Goal: Task Accomplishment & Management: Manage account settings

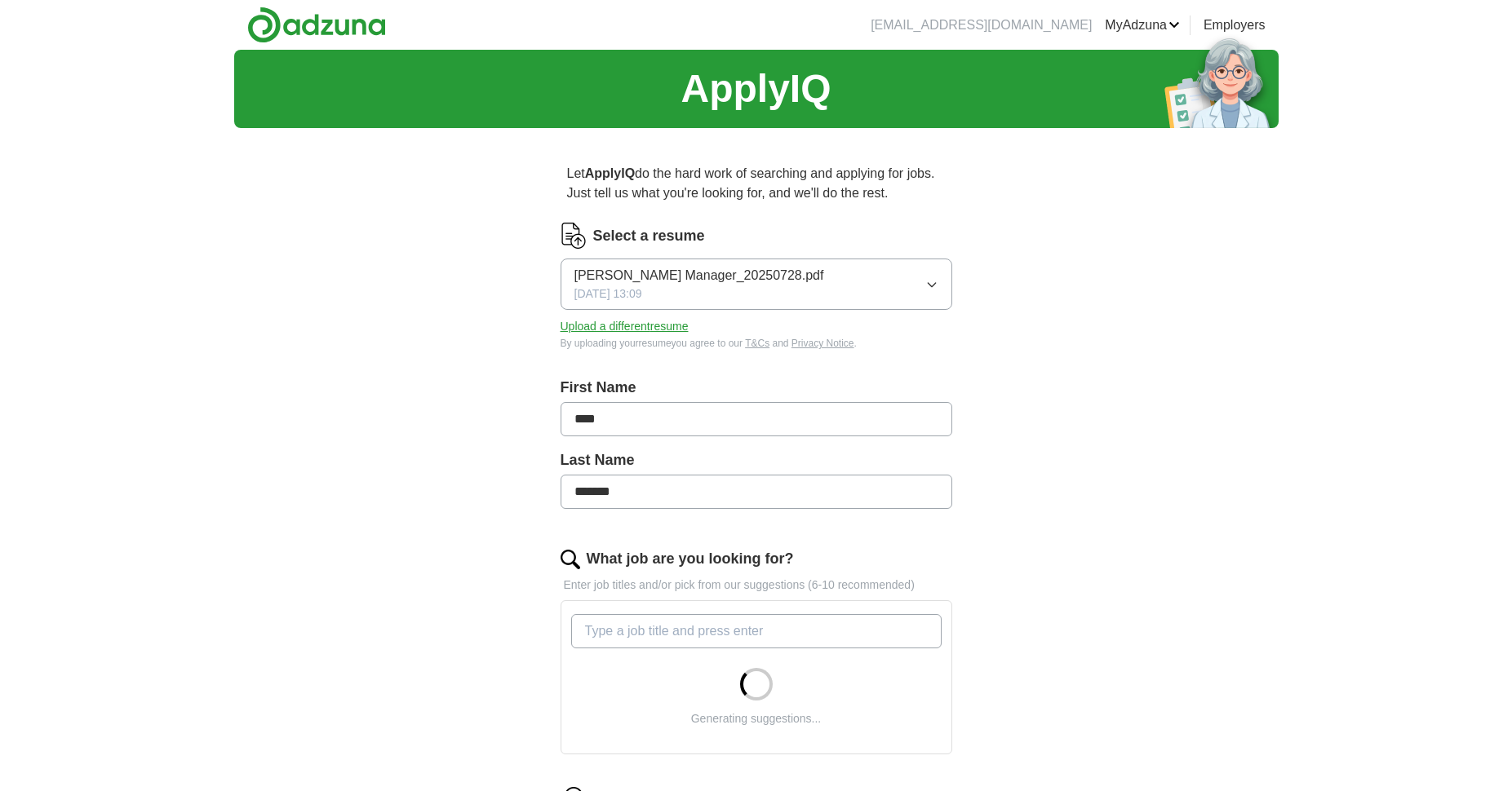
click at [932, 296] on button "[PERSON_NAME] Manager_20250728.pdf [DATE] 13:09" at bounding box center [757, 284] width 392 height 51
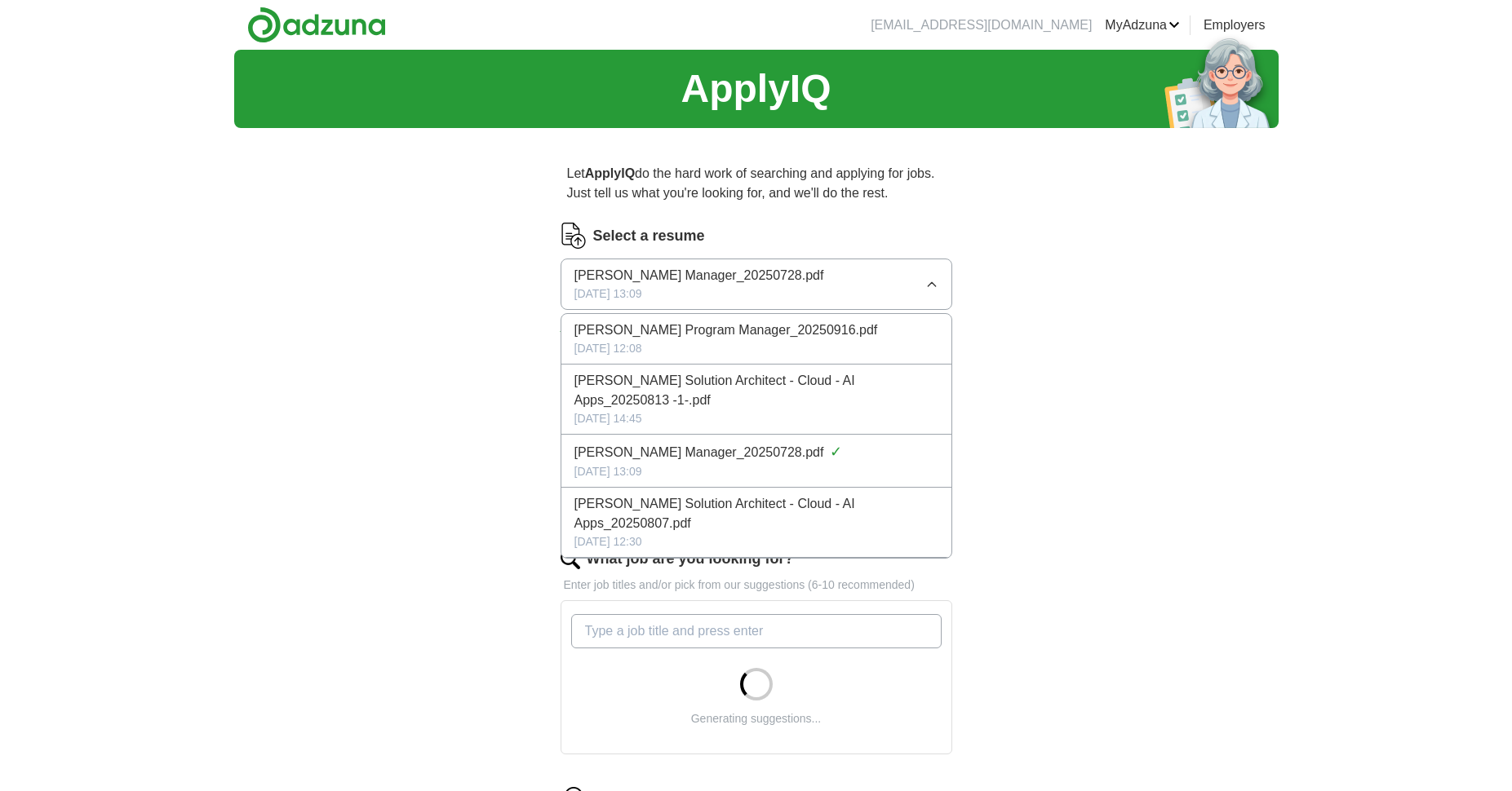
click at [914, 340] on div "[DATE] 12:08" at bounding box center [757, 348] width 364 height 17
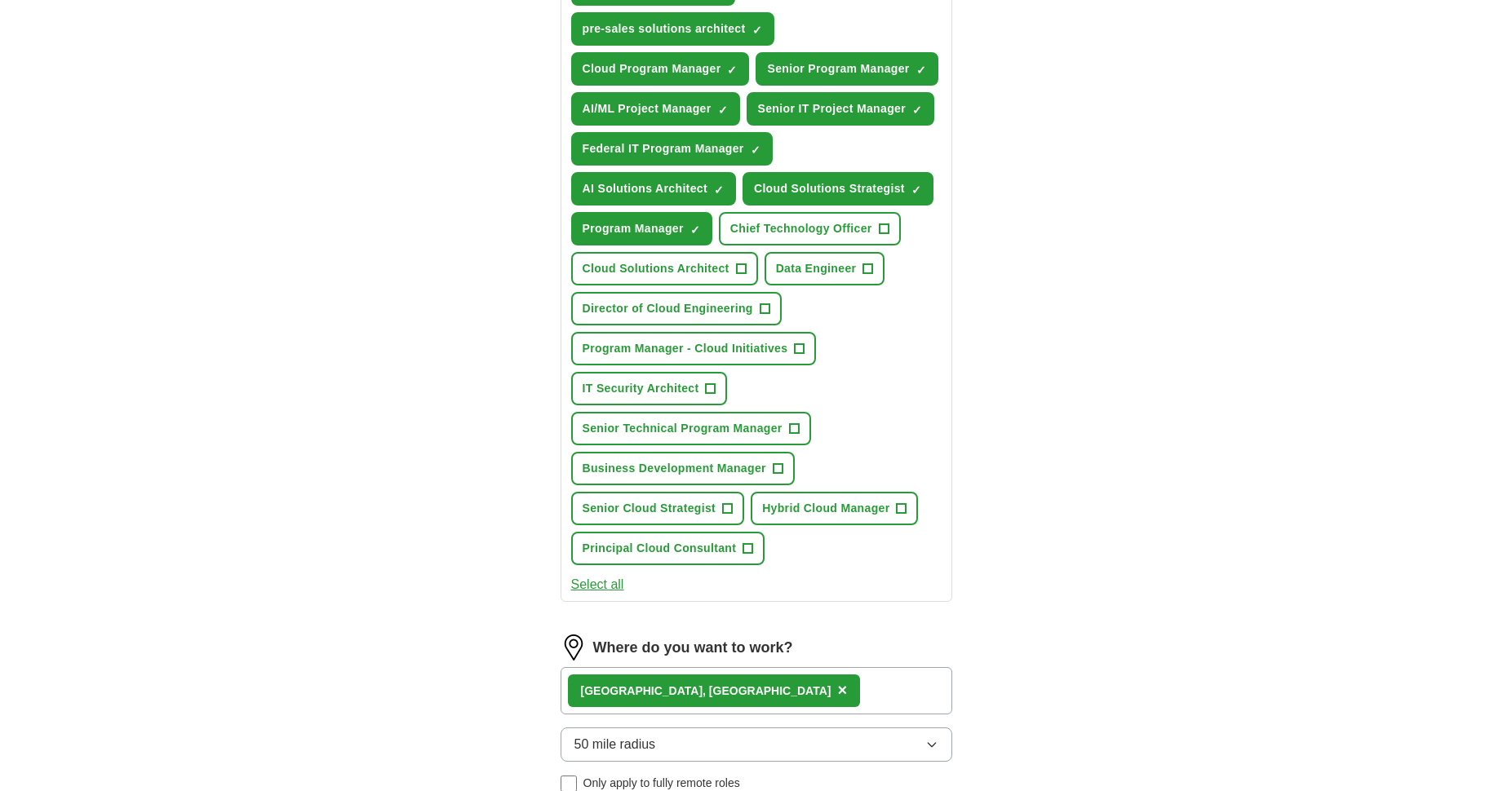
scroll to position [685, 0]
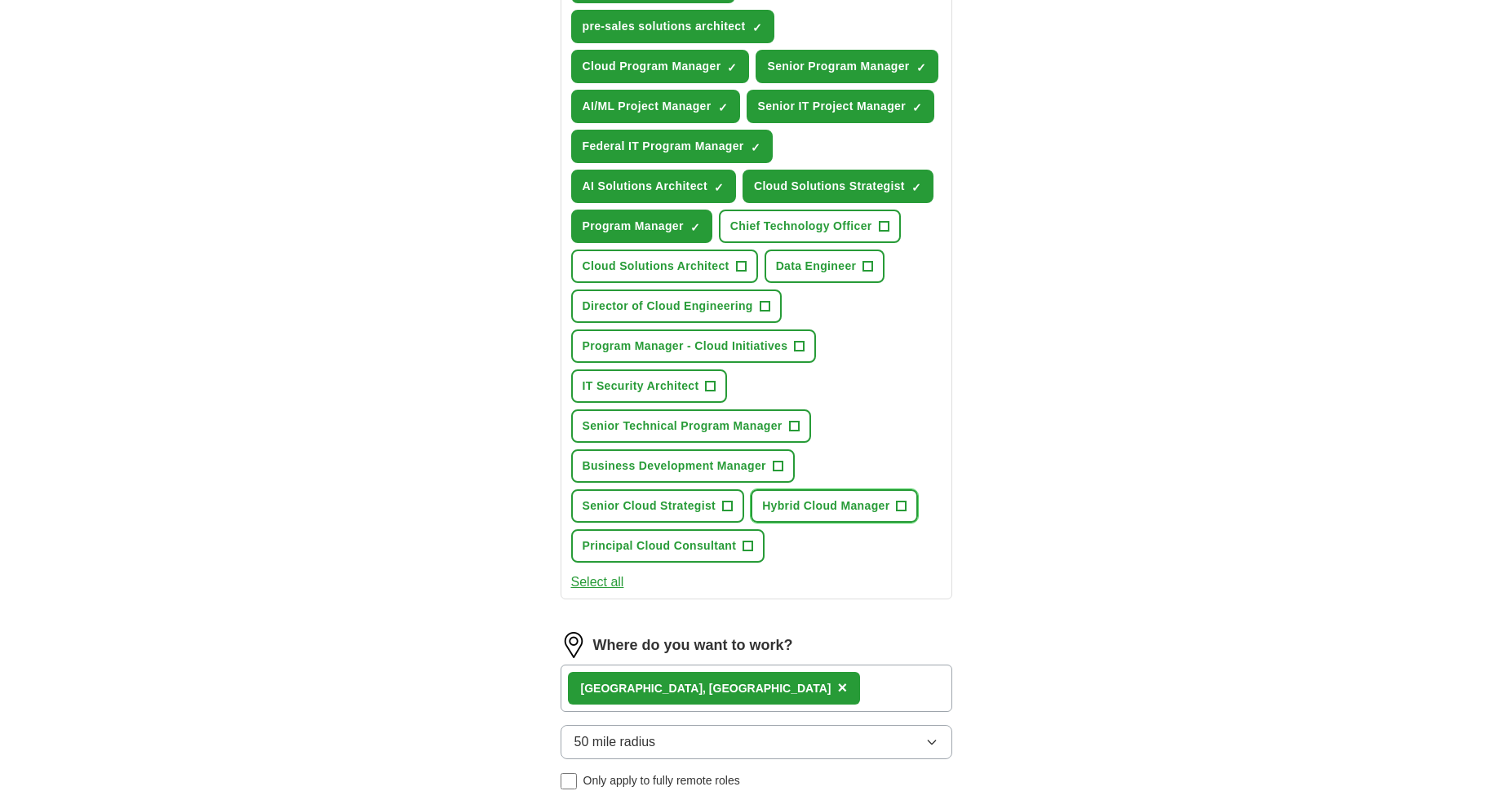
click at [901, 507] on span "+" at bounding box center [902, 506] width 10 height 13
click at [800, 349] on span "+" at bounding box center [800, 347] width 10 height 13
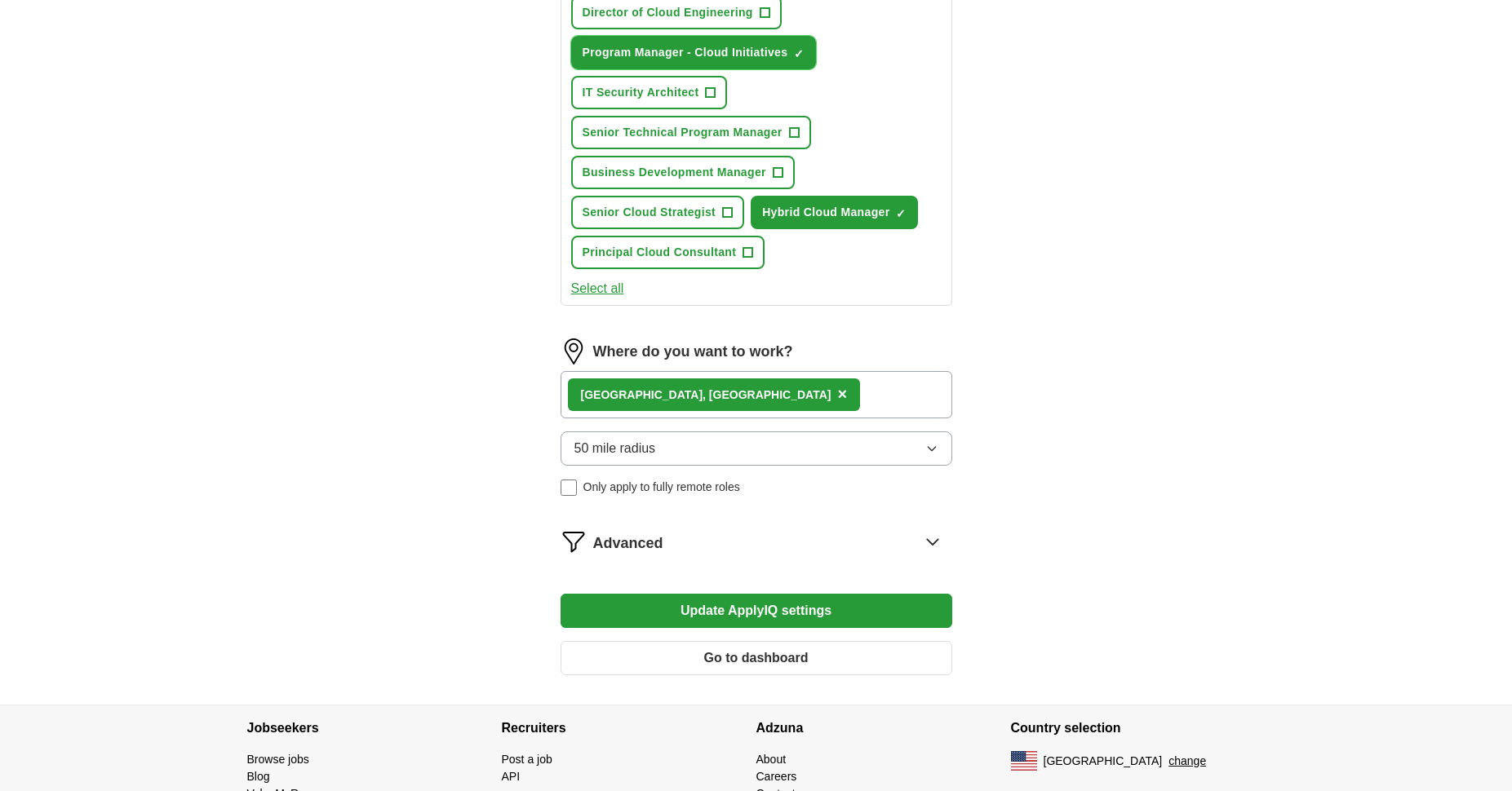
scroll to position [1057, 0]
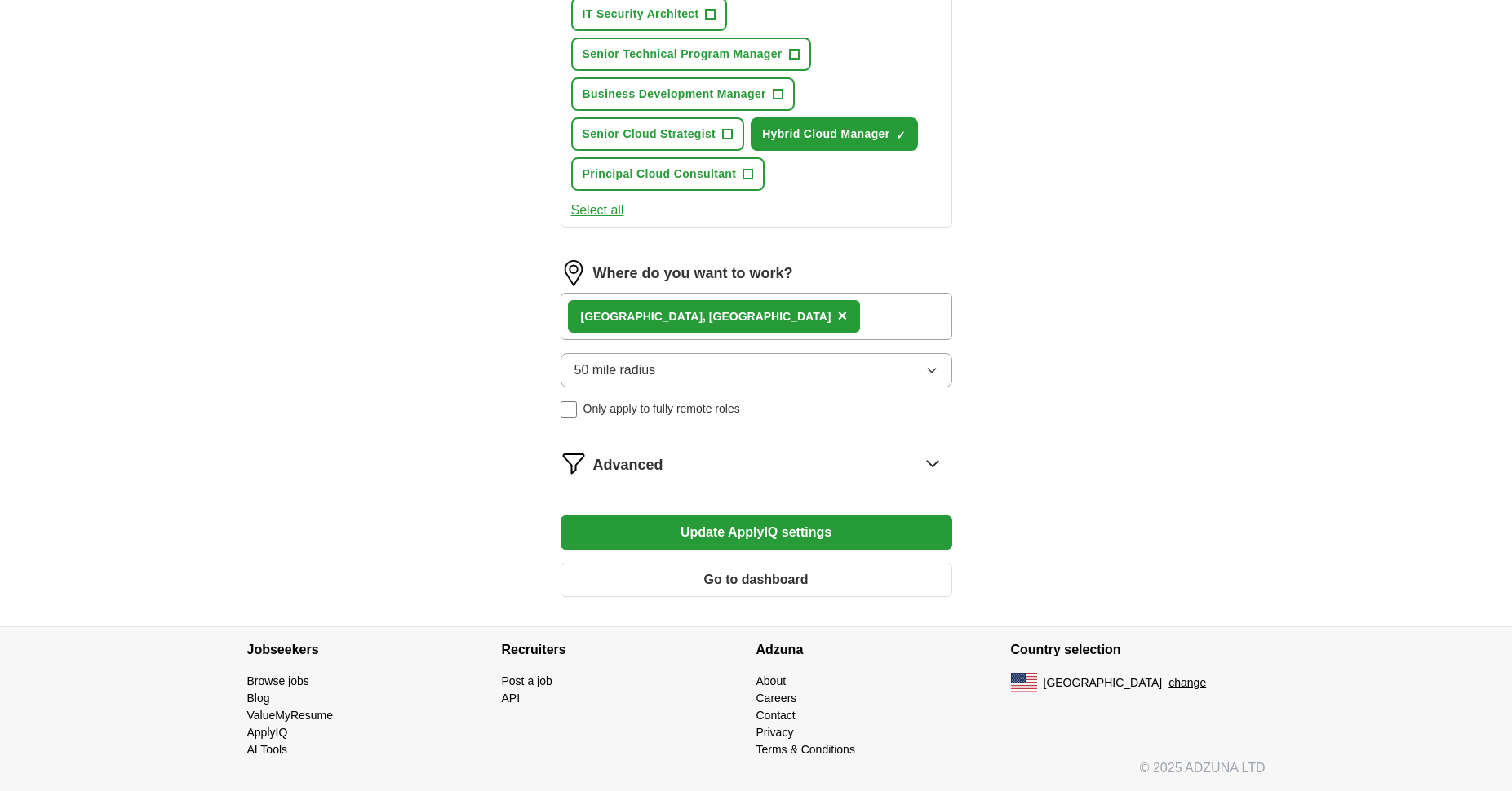
click at [819, 537] on button "Update ApplyIQ settings" at bounding box center [757, 533] width 392 height 35
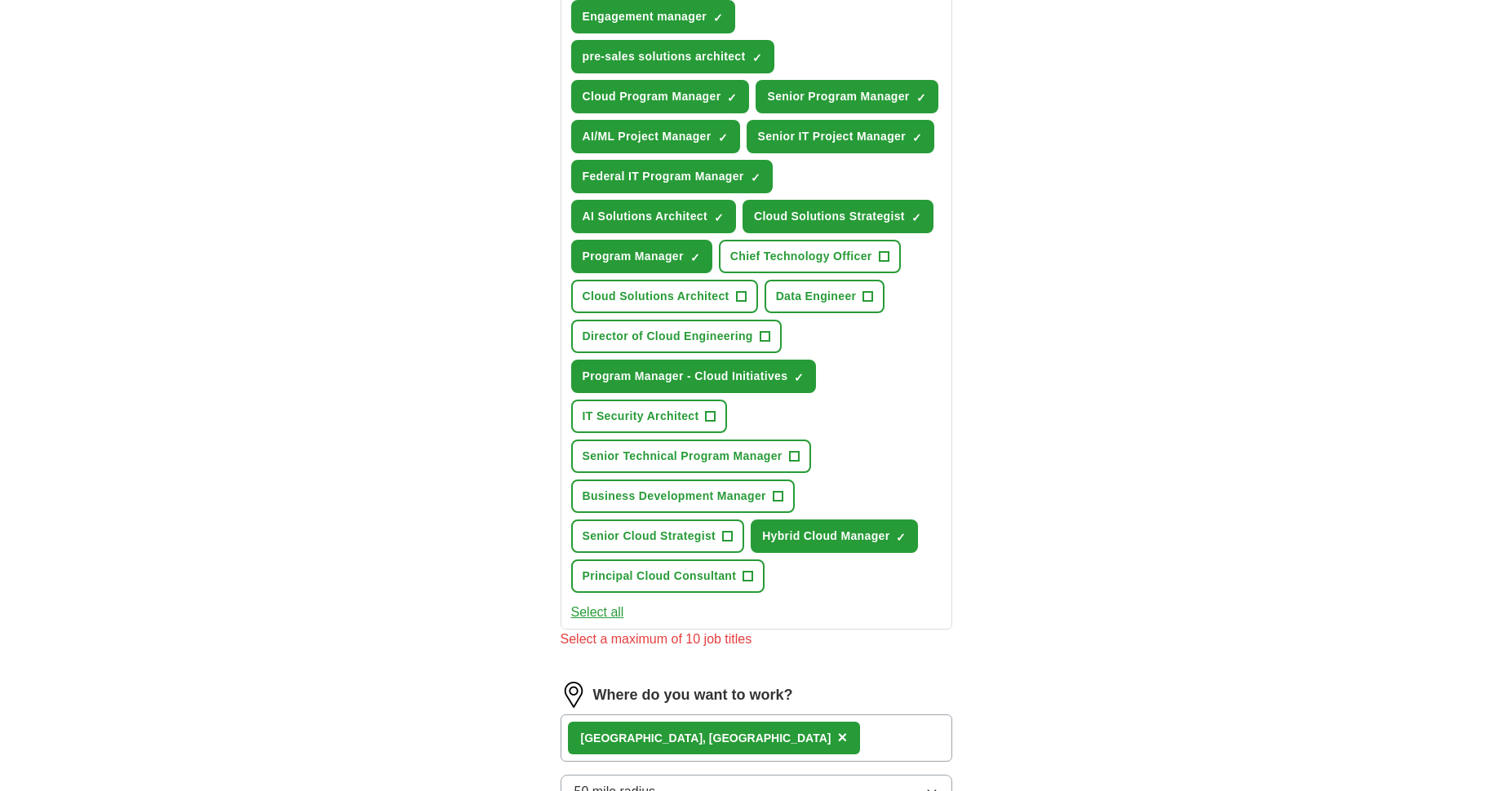
scroll to position [470, 0]
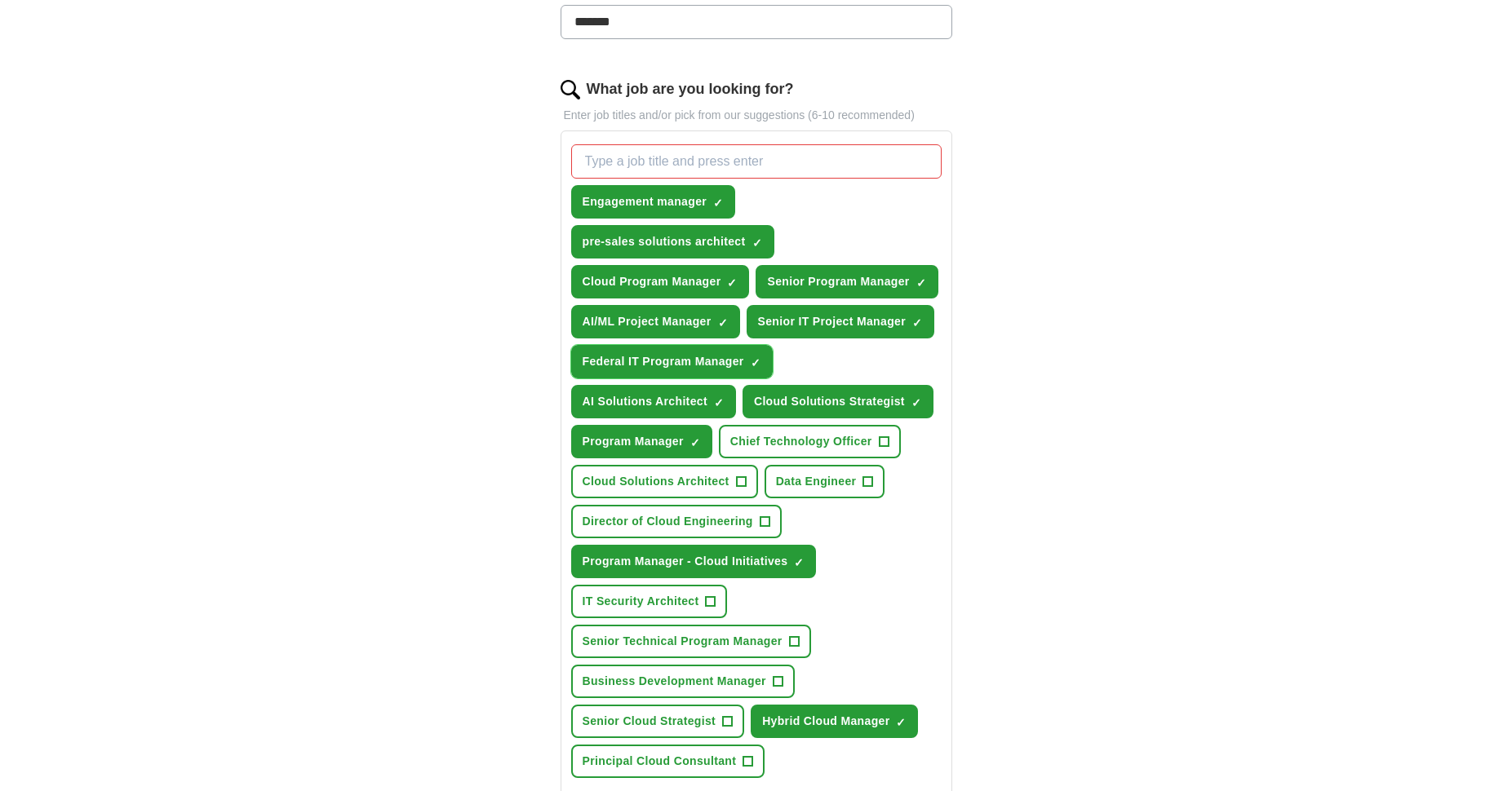
click at [0, 0] on span "×" at bounding box center [0, 0] width 0 height 0
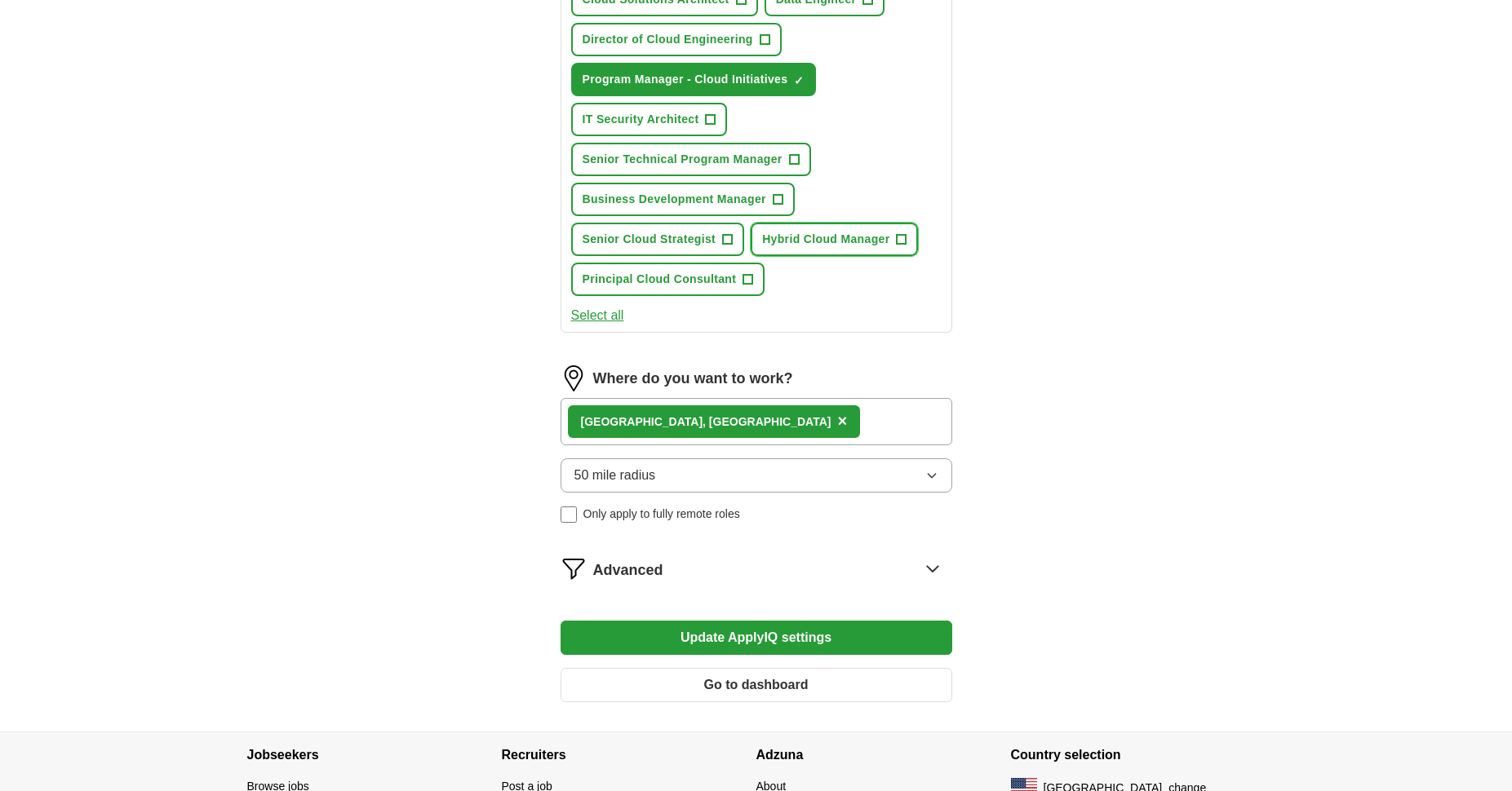
scroll to position [1057, 0]
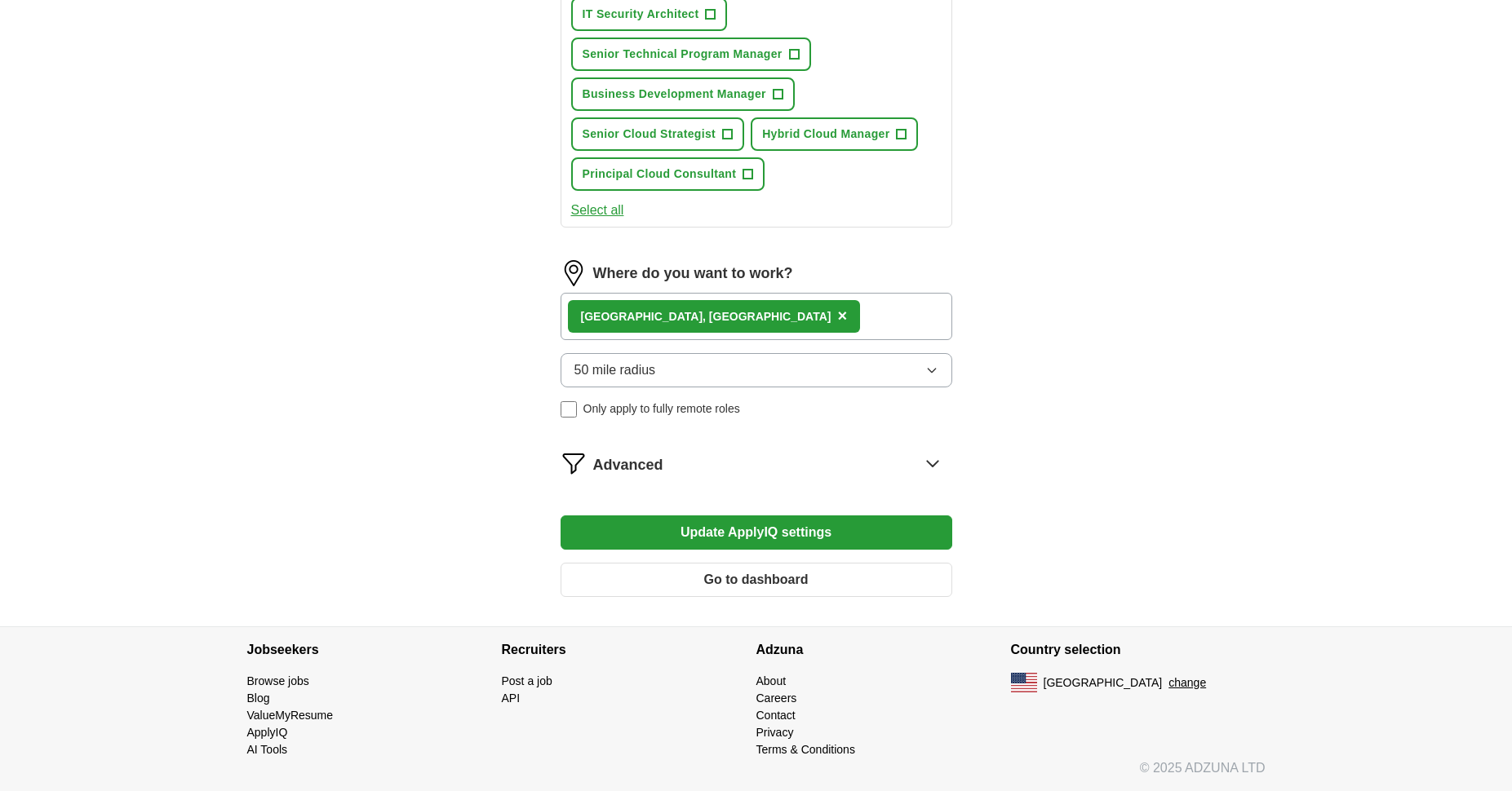
click at [771, 322] on div "[GEOGRAPHIC_DATA], [GEOGRAPHIC_DATA] ×" at bounding box center [757, 316] width 392 height 47
click at [754, 528] on button "Update ApplyIQ settings" at bounding box center [757, 533] width 392 height 35
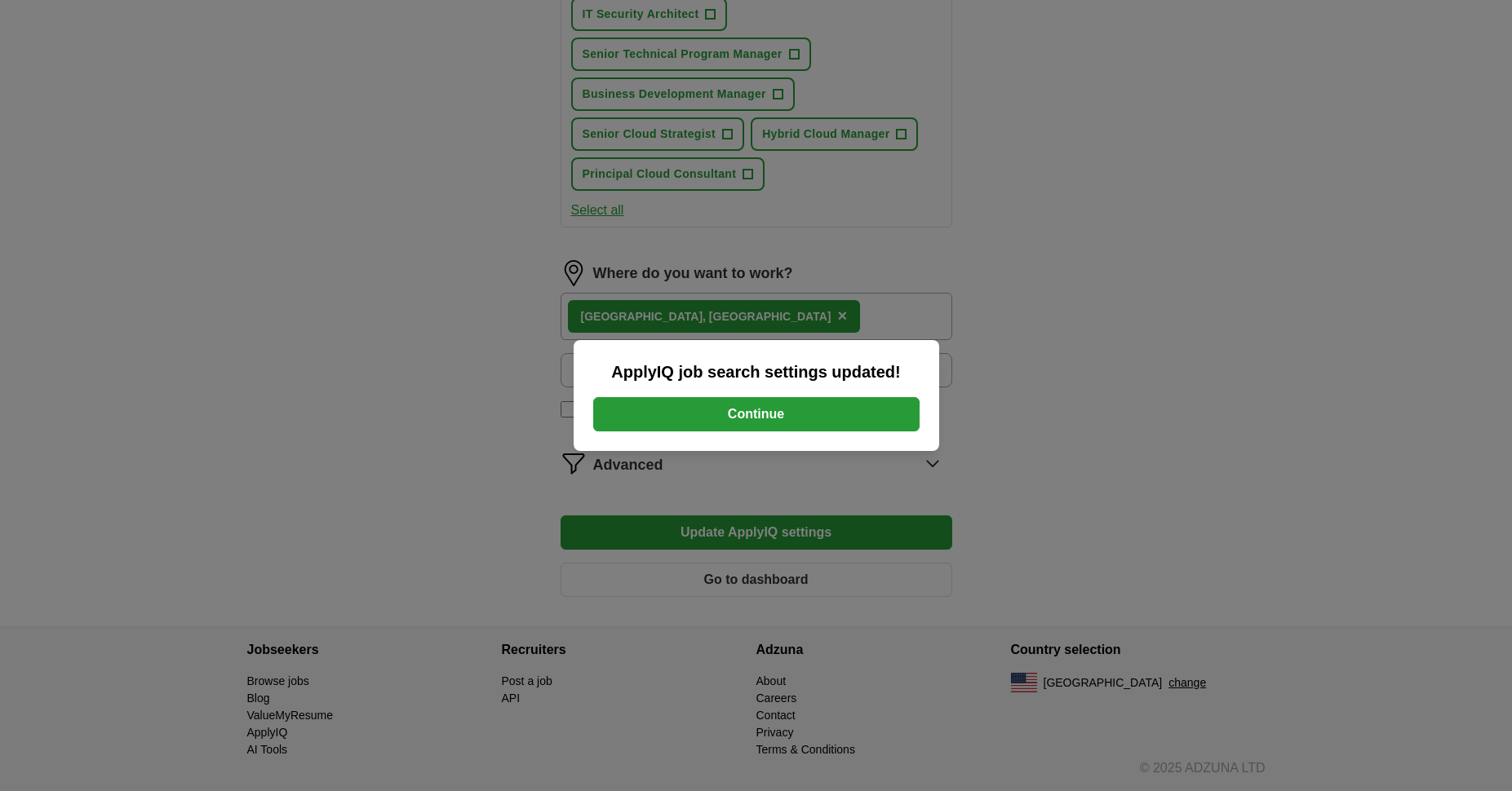
click at [872, 410] on button "Continue" at bounding box center [756, 415] width 326 height 35
